Goal: Navigation & Orientation: Find specific page/section

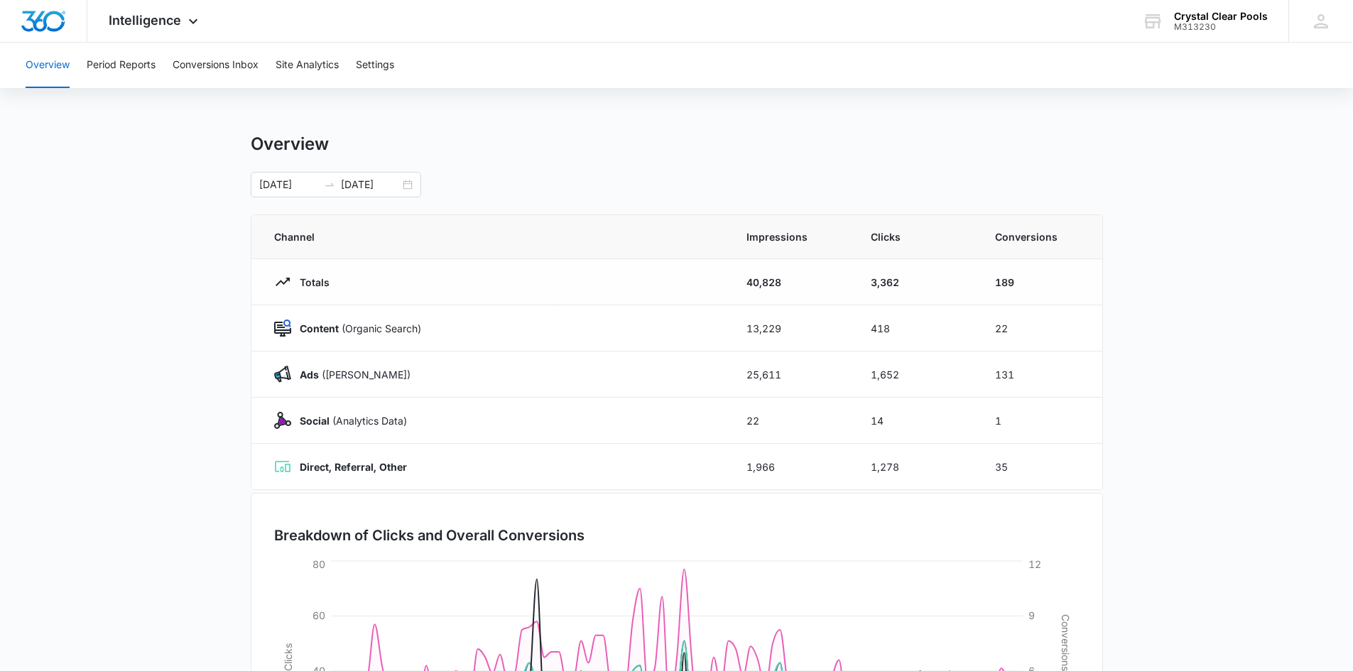
click at [220, 61] on button "Conversions Inbox" at bounding box center [216, 65] width 86 height 45
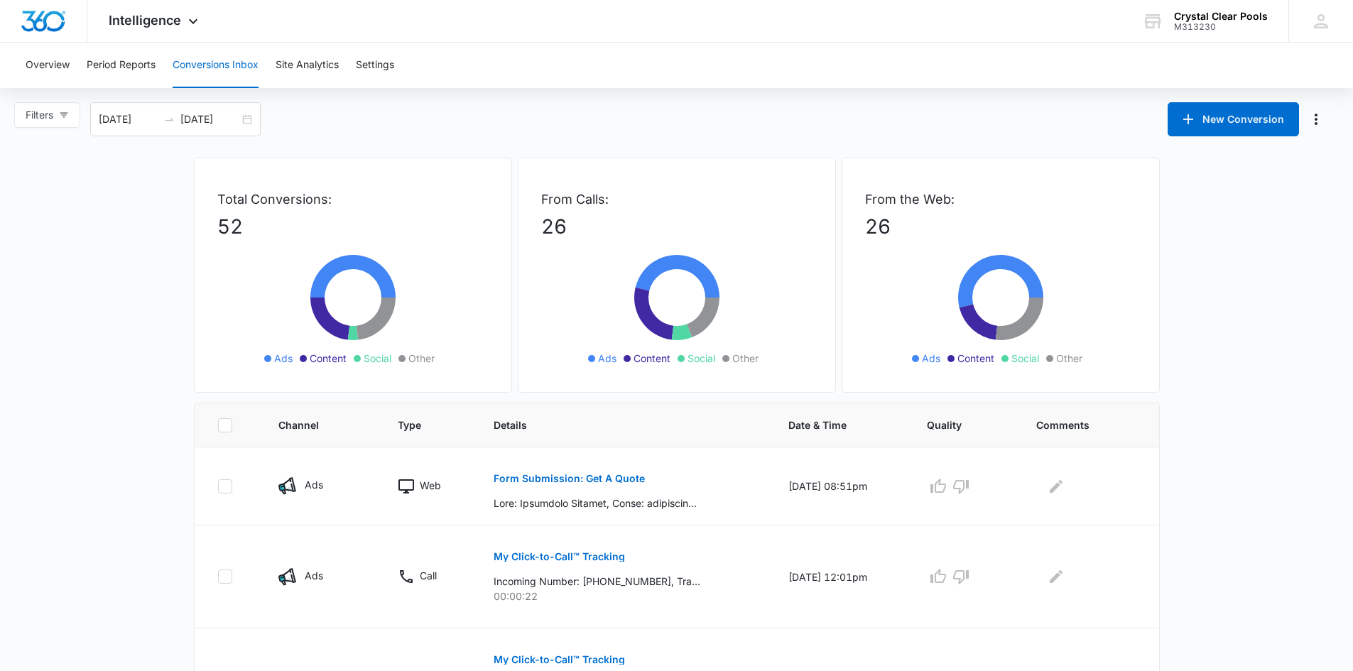
click at [491, 87] on div "Overview Period Reports Conversions Inbox Site Analytics Settings" at bounding box center [676, 65] width 1319 height 45
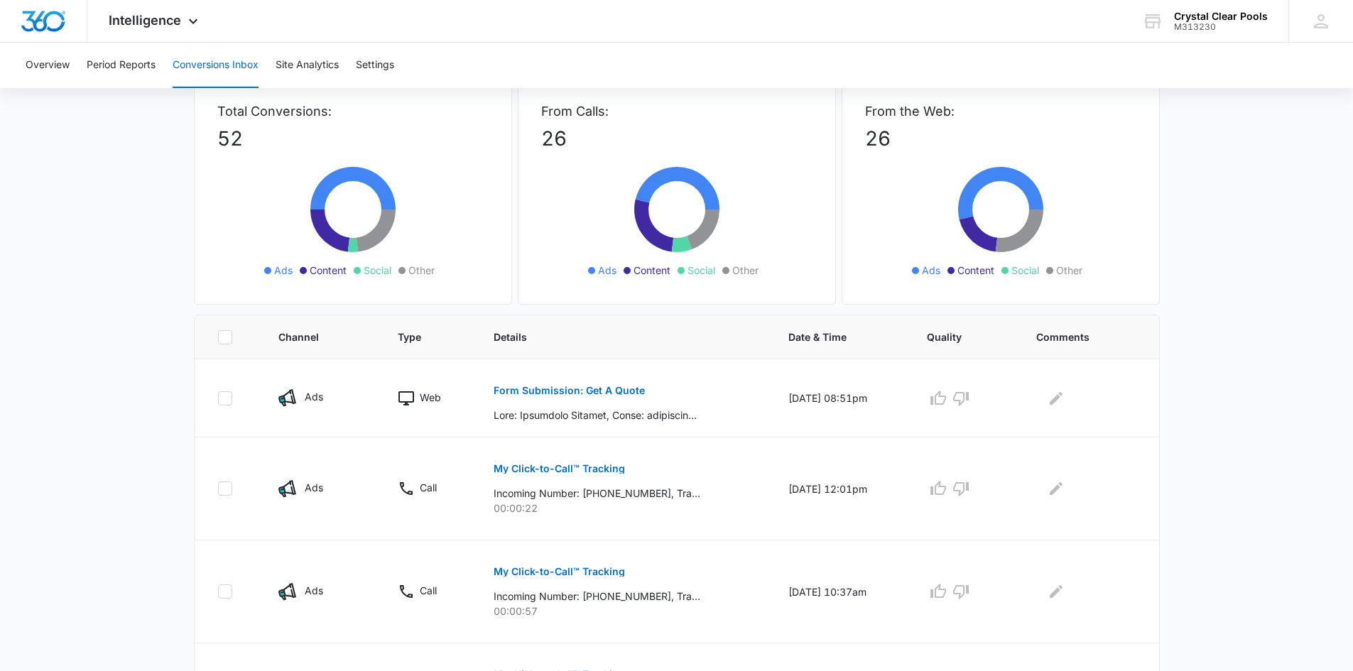
scroll to position [114, 0]
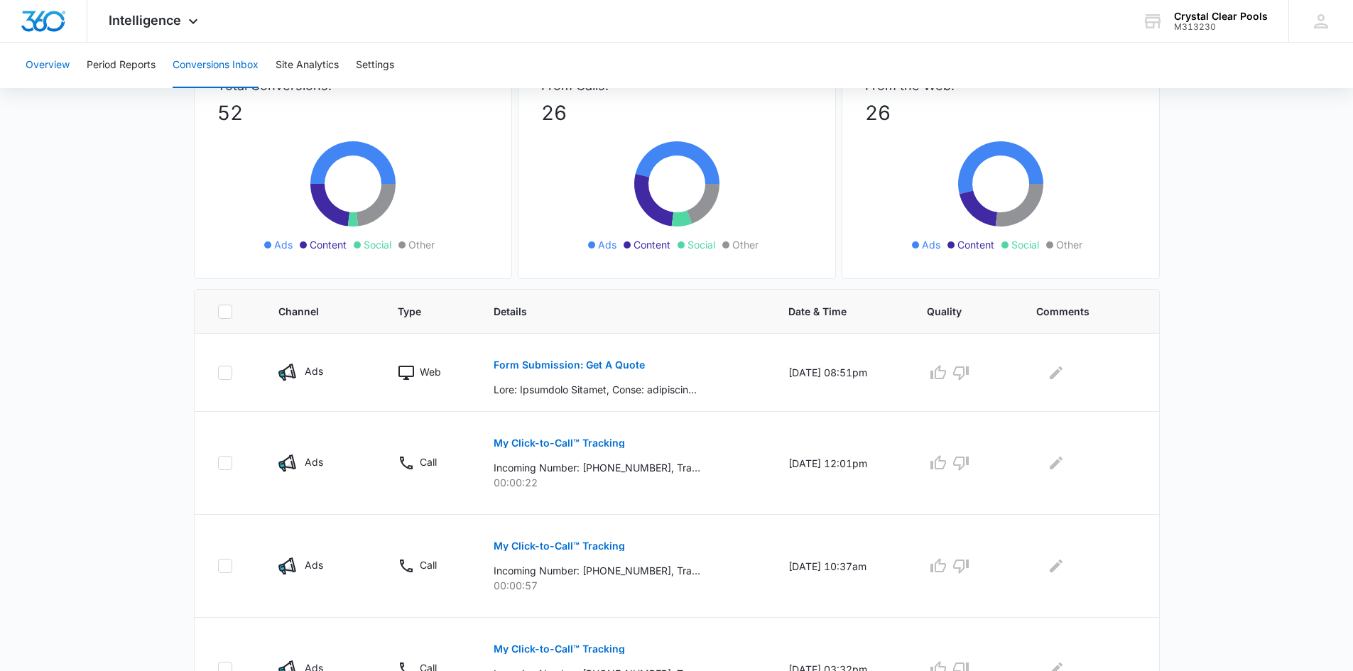
click at [58, 62] on button "Overview" at bounding box center [48, 65] width 44 height 45
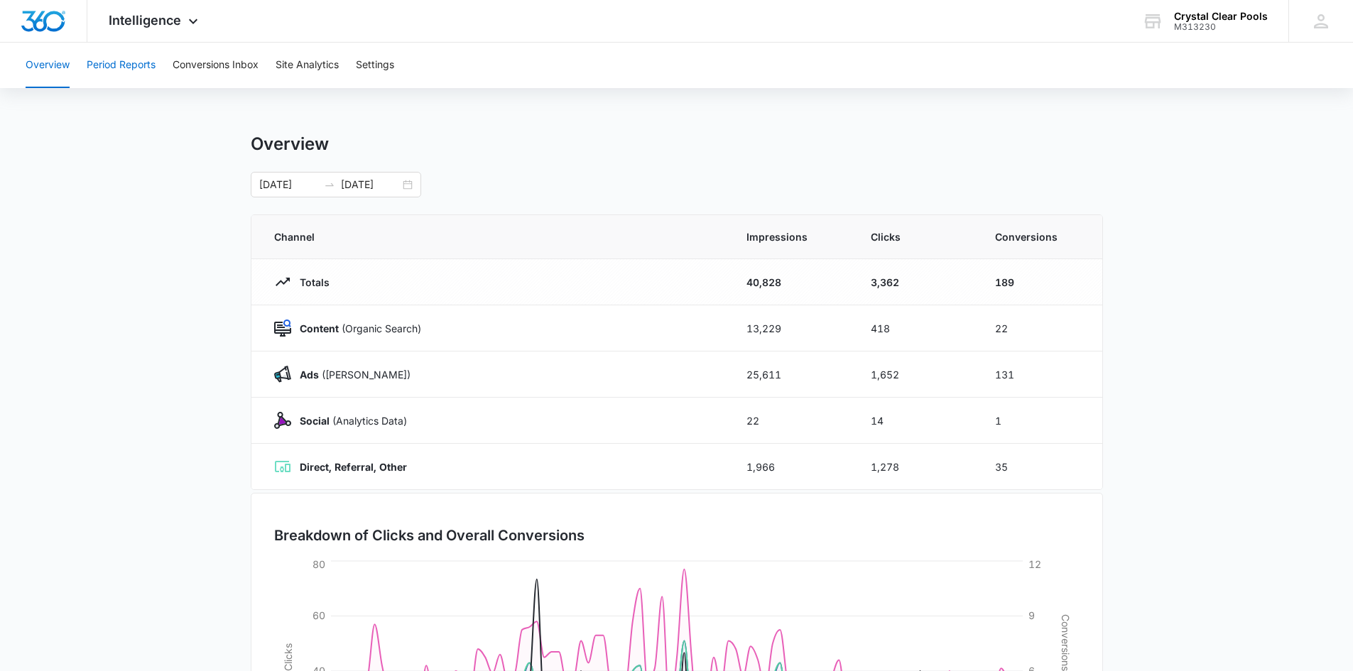
click at [122, 72] on button "Period Reports" at bounding box center [121, 65] width 69 height 45
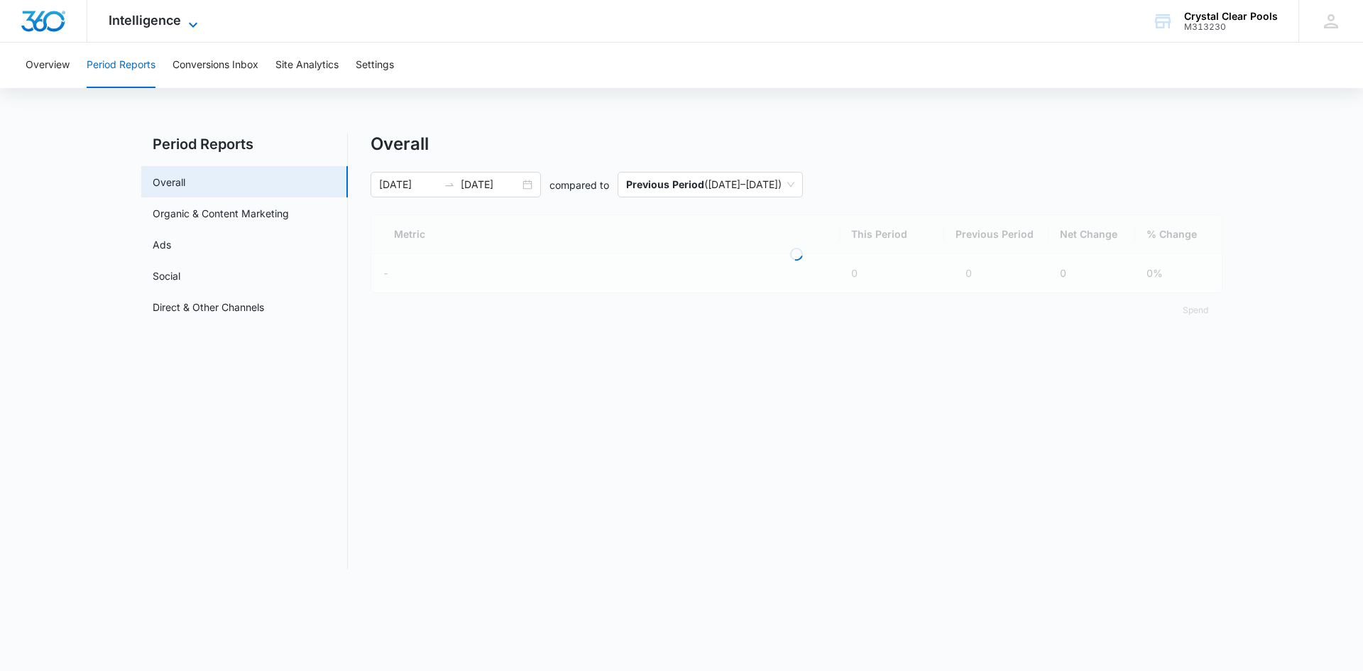
click at [165, 26] on span "Intelligence" at bounding box center [145, 20] width 72 height 15
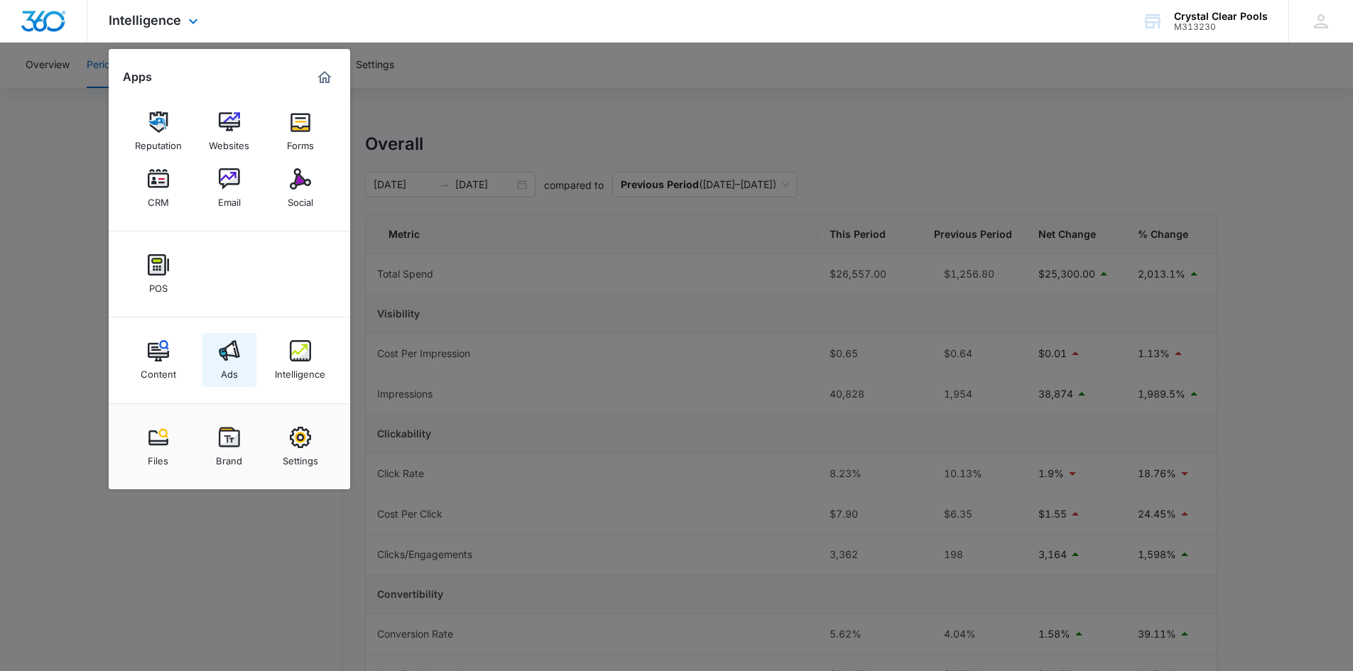
click at [230, 354] on img at bounding box center [229, 350] width 21 height 21
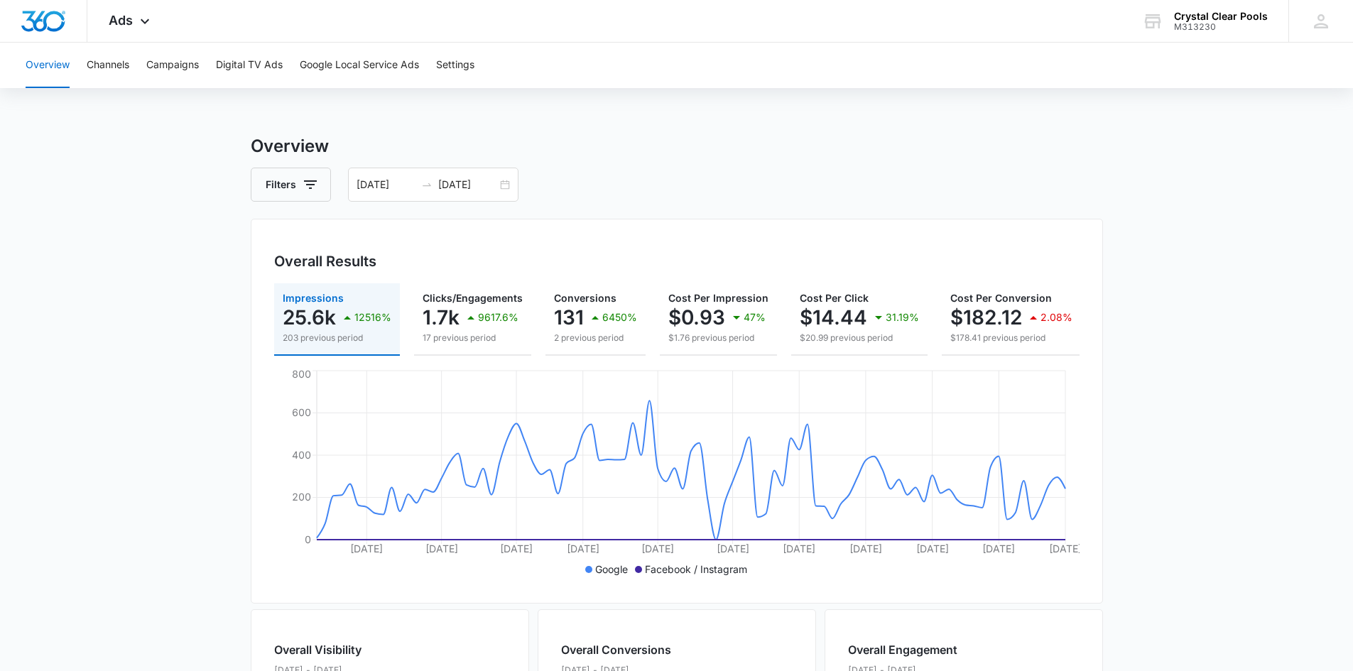
click at [134, 64] on div "Overview Channels Campaigns Digital TV Ads Google Local Service Ads Settings" at bounding box center [676, 65] width 1319 height 45
click at [121, 65] on button "Channels" at bounding box center [108, 65] width 43 height 45
click at [166, 62] on button "Campaigns" at bounding box center [172, 65] width 53 height 45
